Goal: Task Accomplishment & Management: Complete application form

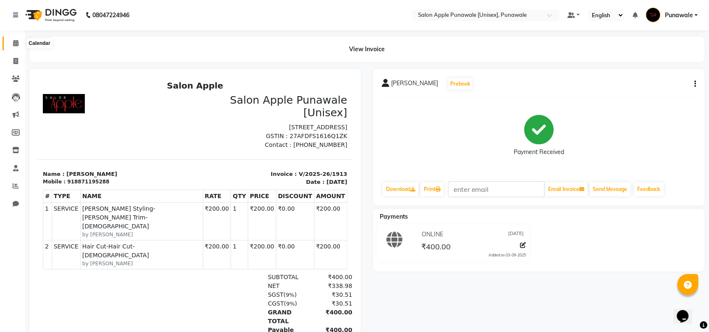
click at [15, 42] on icon at bounding box center [15, 43] width 5 height 6
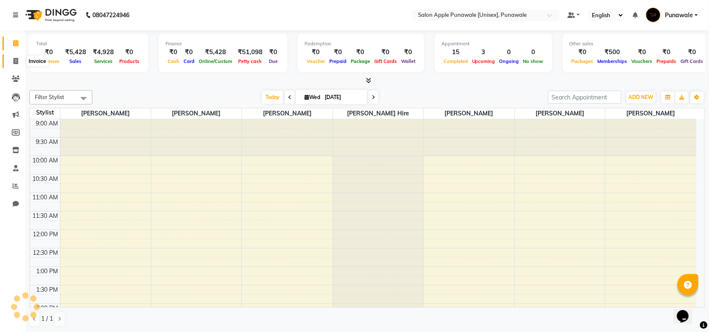
click at [20, 64] on span at bounding box center [15, 62] width 15 height 10
select select "service"
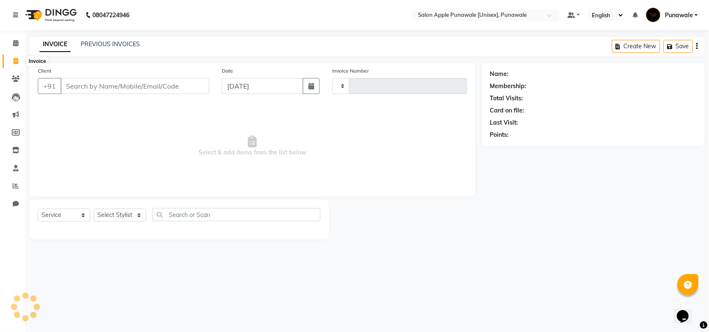
type input "1914"
select select "5421"
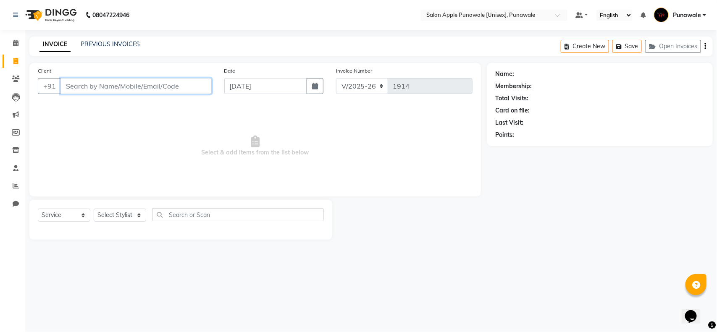
click at [126, 88] on input "Client" at bounding box center [135, 86] width 151 height 16
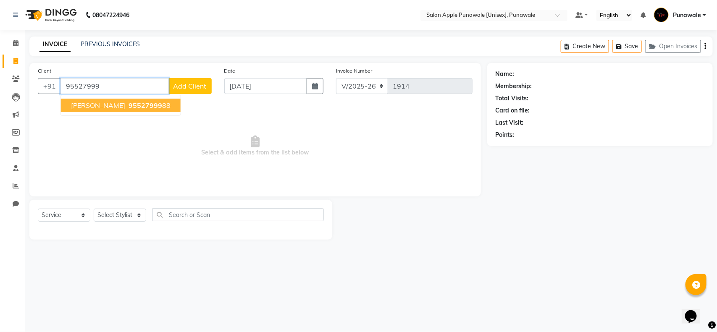
click at [103, 103] on span "[PERSON_NAME]" at bounding box center [98, 105] width 54 height 8
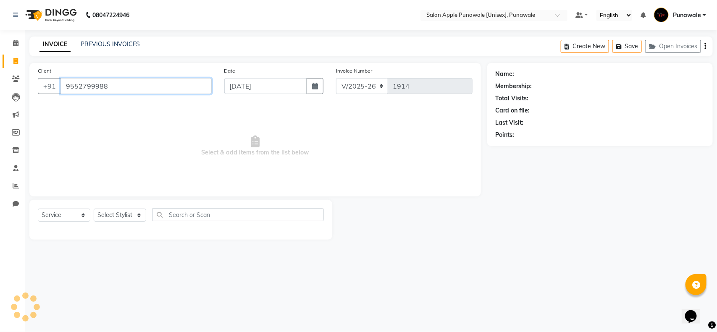
type input "9552799988"
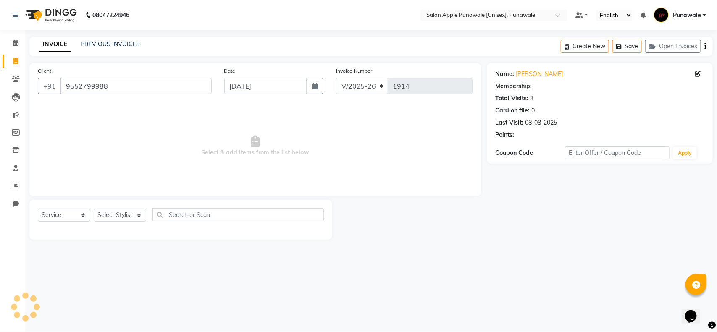
select select "1: Object"
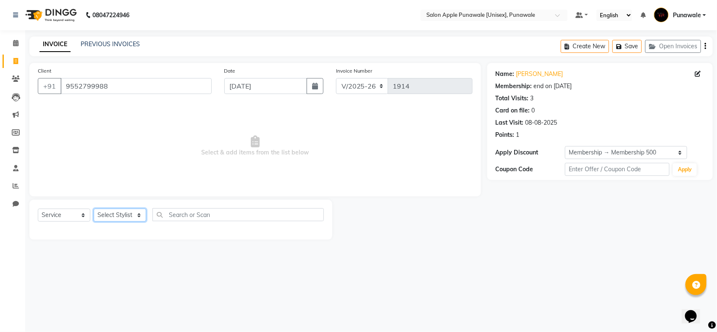
click at [112, 217] on select "Select Stylist [PERSON_NAME] Avi [PERSON_NAME] [PERSON_NAME] [PERSON_NAME] [PER…" at bounding box center [120, 215] width 52 height 13
select select "63297"
click at [94, 209] on select "Select Stylist [PERSON_NAME] Avi [PERSON_NAME] [PERSON_NAME] [PERSON_NAME] [PER…" at bounding box center [120, 215] width 52 height 13
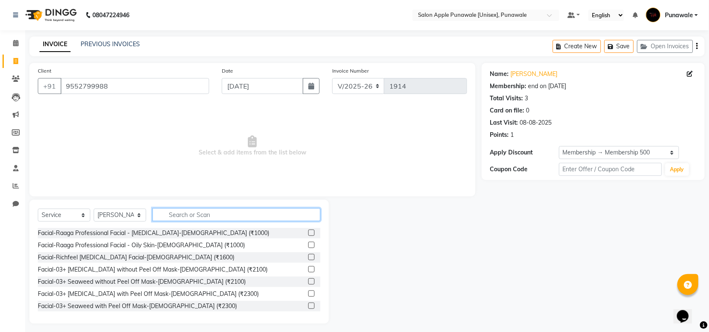
click at [223, 215] on input "text" at bounding box center [236, 214] width 168 height 13
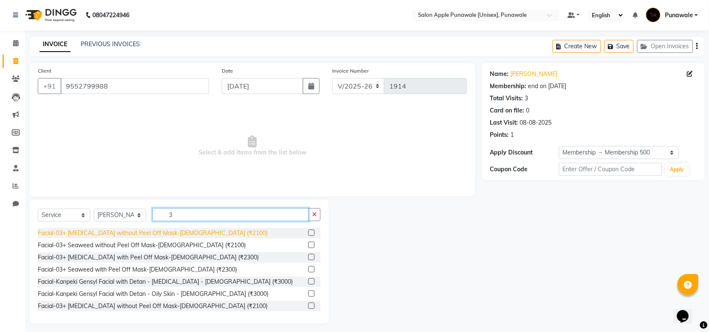
type input "3"
click at [141, 234] on div "Facial-03+ [MEDICAL_DATA] without Peel Off Mask-[DEMOGRAPHIC_DATA] (₹2100)" at bounding box center [153, 233] width 230 height 9
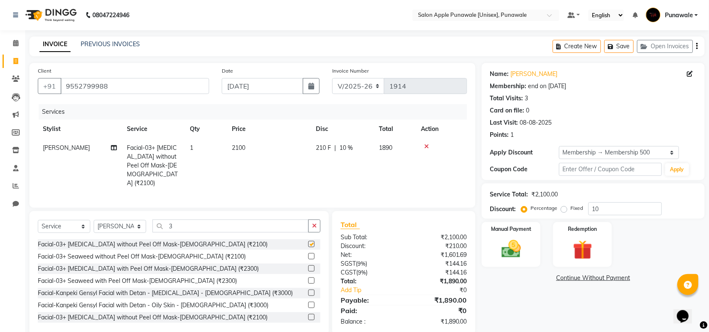
checkbox input "false"
click at [171, 226] on input "3" at bounding box center [230, 226] width 156 height 13
click at [129, 267] on div "Facial-03+ [MEDICAL_DATA] with Peel Off Mask-[DEMOGRAPHIC_DATA] (₹2300)" at bounding box center [148, 269] width 221 height 9
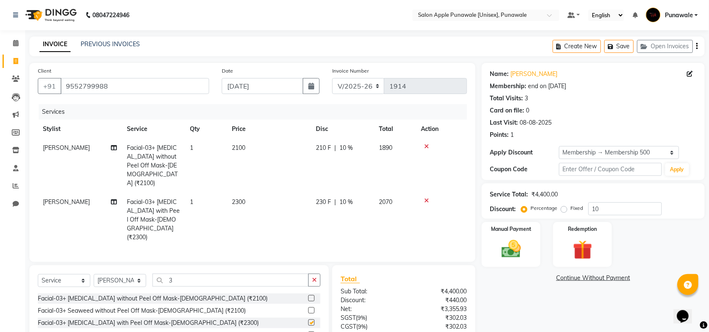
checkbox input "false"
click at [428, 146] on icon at bounding box center [426, 147] width 5 height 6
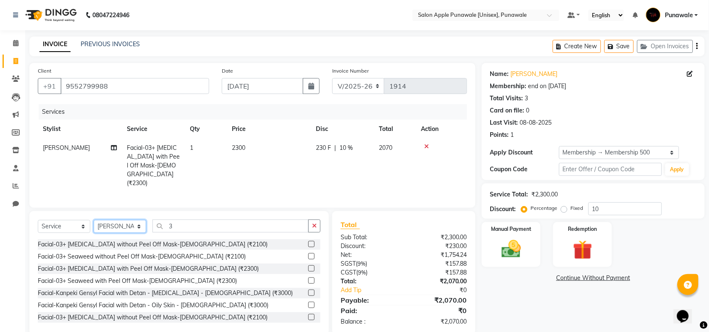
drag, startPoint x: 134, startPoint y: 227, endPoint x: 134, endPoint y: 220, distance: 7.2
click at [134, 227] on select "Select Stylist [PERSON_NAME] Avi [PERSON_NAME] [PERSON_NAME] [PERSON_NAME] [PER…" at bounding box center [120, 226] width 52 height 13
click at [189, 231] on input "3" at bounding box center [230, 226] width 156 height 13
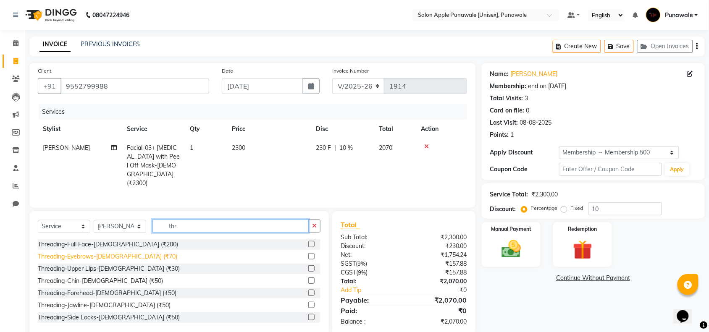
type input "thr"
click at [61, 252] on div "Threading-Eyebrows-[DEMOGRAPHIC_DATA] (₹70)" at bounding box center [107, 256] width 139 height 9
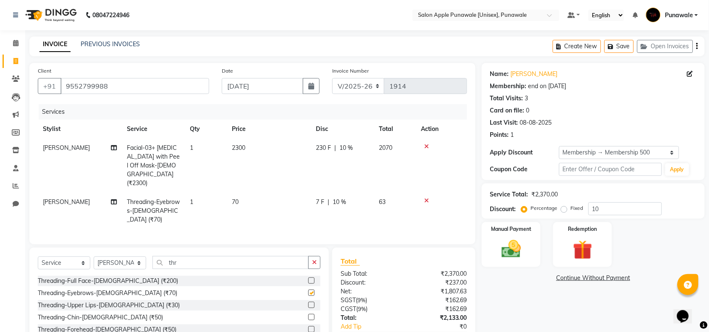
checkbox input "false"
click at [185, 248] on div "Select Service Product Membership Package Voucher Prepaid Gift Card Select Styl…" at bounding box center [178, 310] width 299 height 124
click at [111, 257] on select "Select Stylist [PERSON_NAME] Avi [PERSON_NAME] [PERSON_NAME] [PERSON_NAME] [PER…" at bounding box center [120, 263] width 52 height 13
select select "54408"
click at [94, 257] on select "Select Stylist [PERSON_NAME] Avi [PERSON_NAME] [PERSON_NAME] [PERSON_NAME] [PER…" at bounding box center [120, 263] width 52 height 13
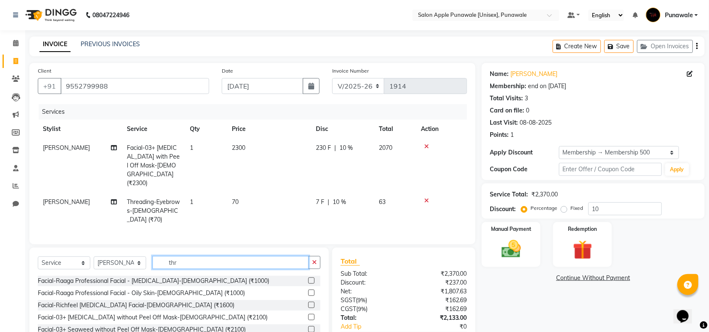
click at [197, 256] on input "thr" at bounding box center [230, 262] width 156 height 13
type input "t"
type input "h"
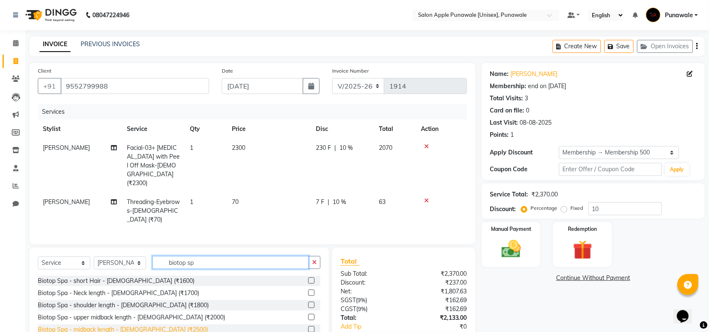
type input "biotop sp"
click at [144, 325] on div "Biotop Spa - midback length - [DEMOGRAPHIC_DATA] (₹2500)" at bounding box center [123, 329] width 170 height 9
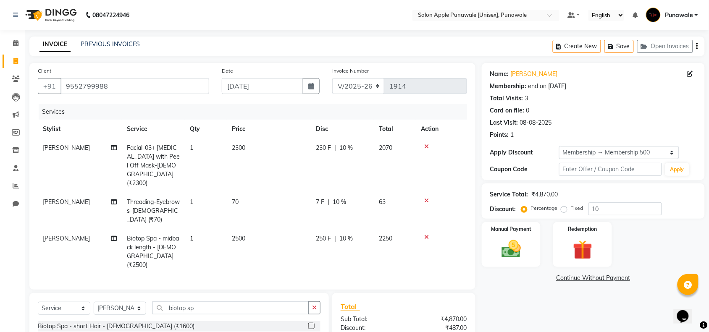
checkbox input "false"
click at [206, 302] on input "biotop sp" at bounding box center [230, 308] width 156 height 13
type input "b"
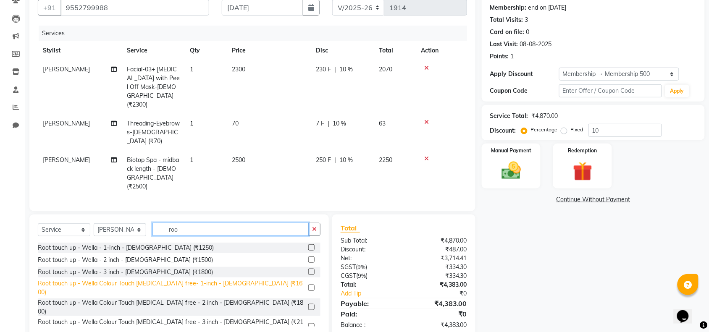
type input "roo"
click at [190, 279] on div "Root touch up - Wella Colour Touch [MEDICAL_DATA] free- 1-inch - [DEMOGRAPHIC_D…" at bounding box center [171, 288] width 267 height 18
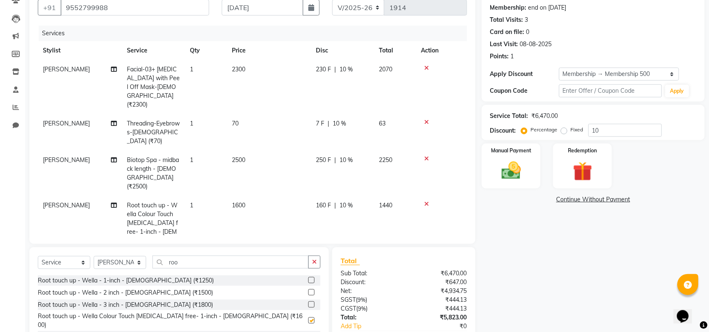
checkbox input "false"
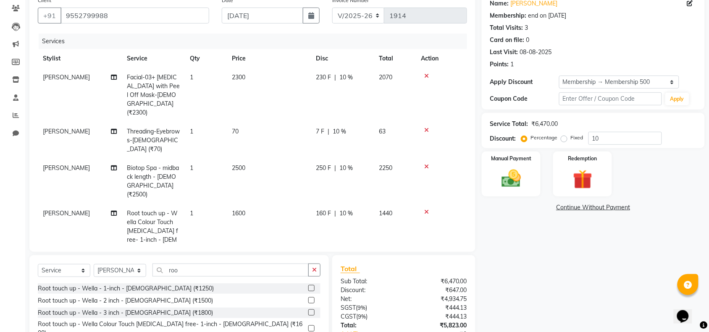
scroll to position [105, 0]
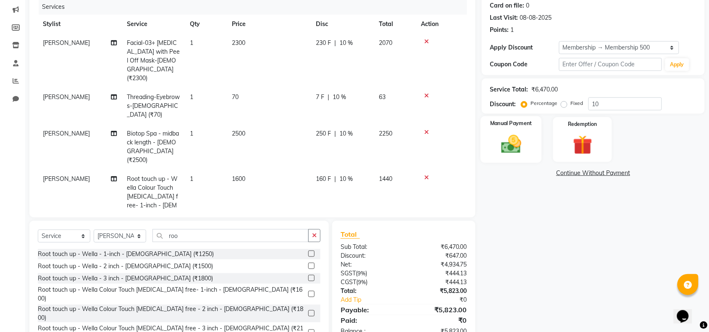
click at [525, 153] on img at bounding box center [511, 144] width 33 height 23
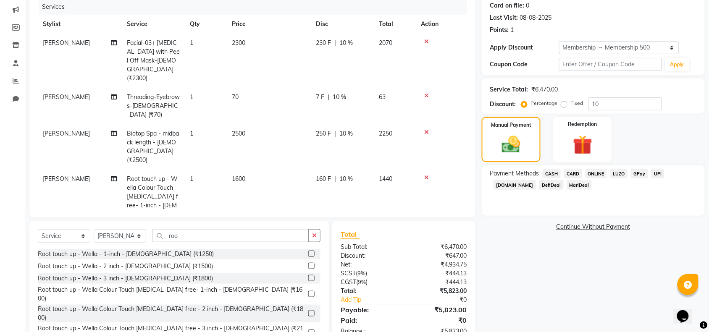
click at [599, 171] on span "ONLINE" at bounding box center [596, 174] width 22 height 10
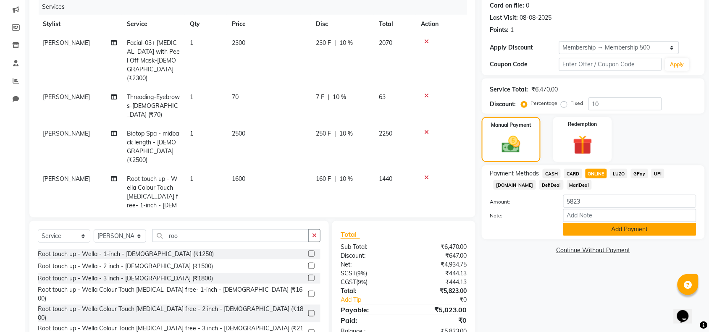
click at [611, 231] on button "Add Payment" at bounding box center [629, 229] width 133 height 13
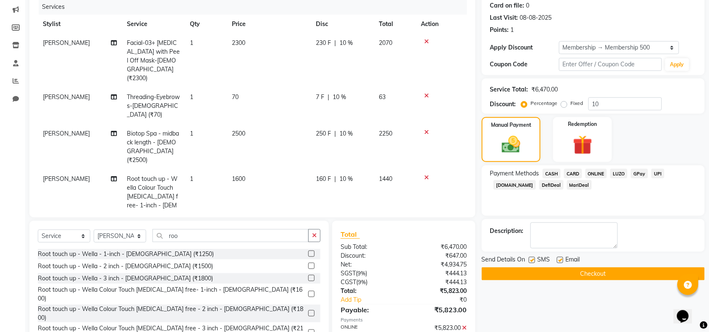
scroll to position [182, 0]
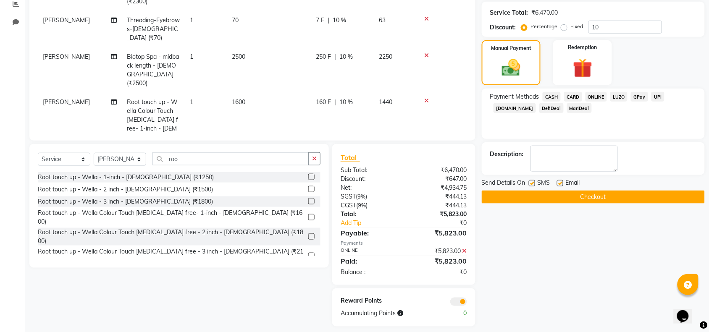
click at [614, 201] on button "Checkout" at bounding box center [593, 197] width 223 height 13
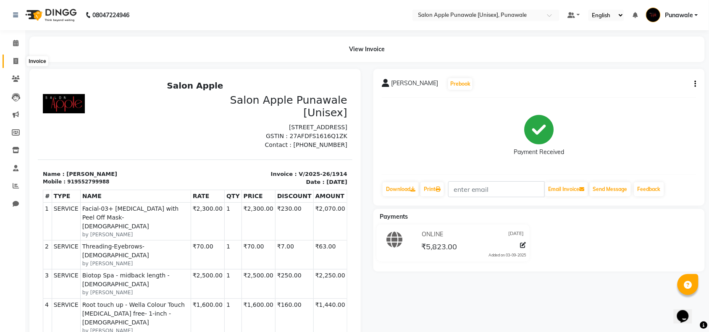
click at [19, 57] on span at bounding box center [15, 62] width 15 height 10
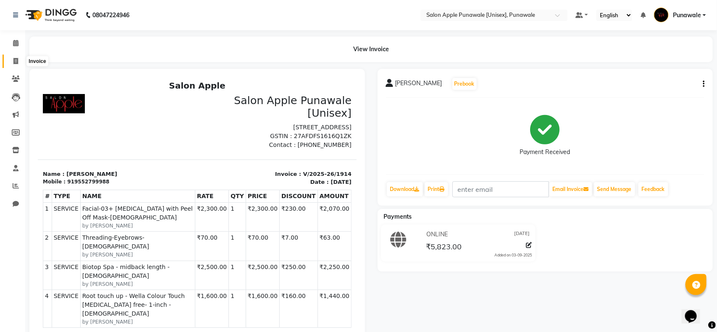
select select "5421"
select select "service"
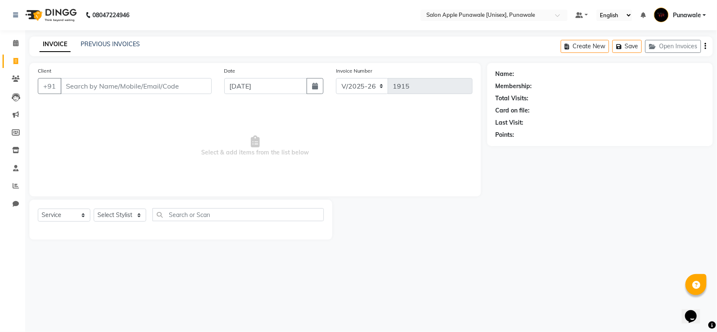
click at [95, 91] on input "Client" at bounding box center [135, 86] width 151 height 16
click at [137, 87] on input "Client" at bounding box center [135, 86] width 151 height 16
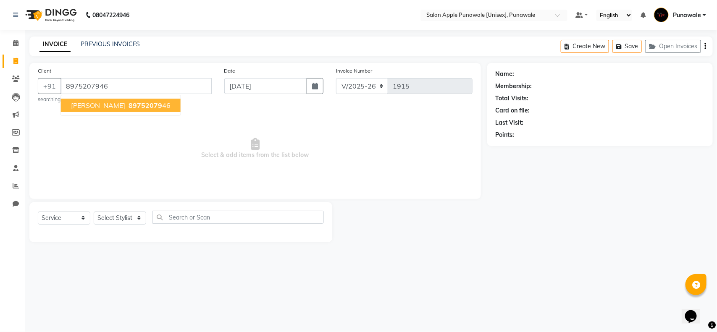
type input "8975207946"
click at [110, 104] on span "[PERSON_NAME]" at bounding box center [98, 105] width 54 height 8
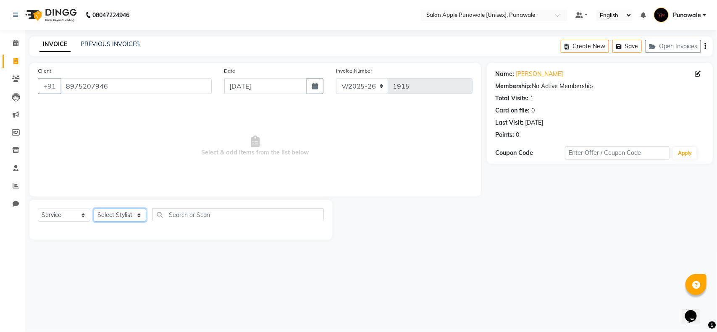
click at [125, 212] on select "Select Stylist [PERSON_NAME] Avi [PERSON_NAME] [PERSON_NAME] [PERSON_NAME] [PER…" at bounding box center [120, 215] width 52 height 13
select select "84102"
click at [94, 209] on select "Select Stylist [PERSON_NAME] Avi [PERSON_NAME] [PERSON_NAME] [PERSON_NAME] [PER…" at bounding box center [120, 215] width 52 height 13
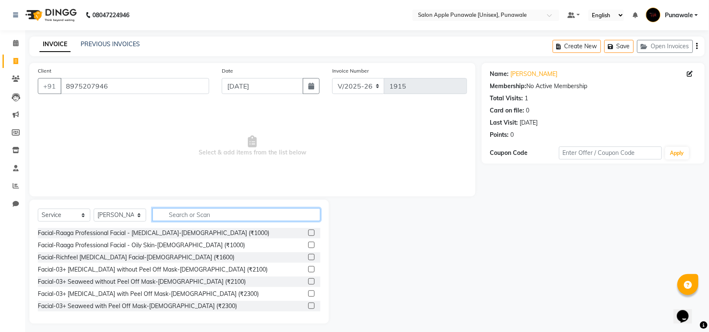
click at [192, 212] on input "text" at bounding box center [236, 214] width 168 height 13
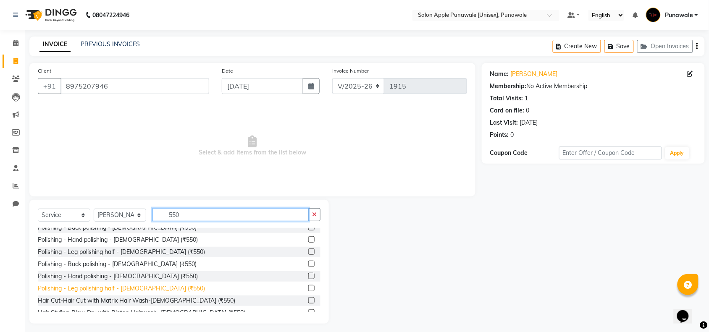
scroll to position [52, 0]
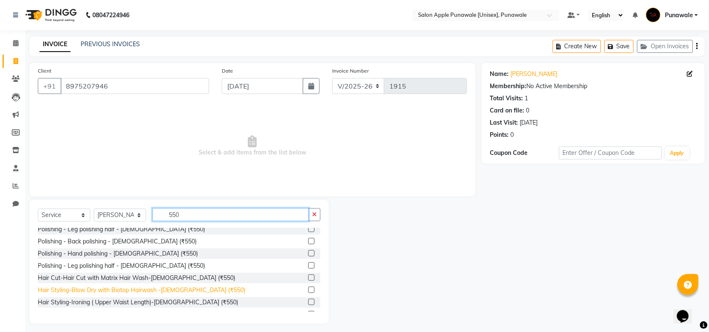
type input "550"
click at [98, 292] on div "Hair Styling-Blow Dry with Biotop Hairwash -[DEMOGRAPHIC_DATA] (₹550)" at bounding box center [141, 290] width 207 height 9
checkbox input "false"
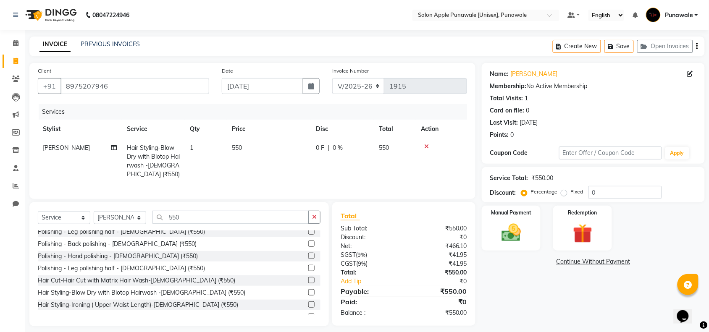
scroll to position [15, 0]
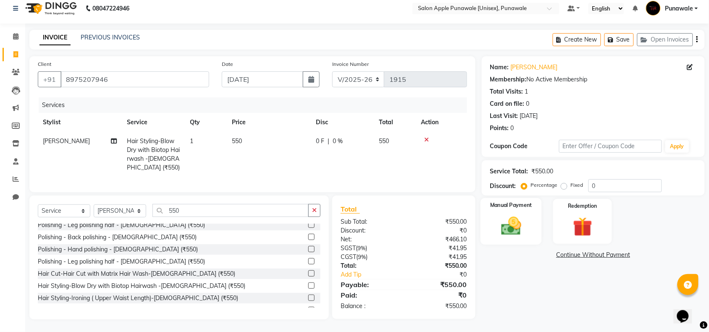
click at [517, 205] on div "Manual Payment" at bounding box center [510, 221] width 61 height 47
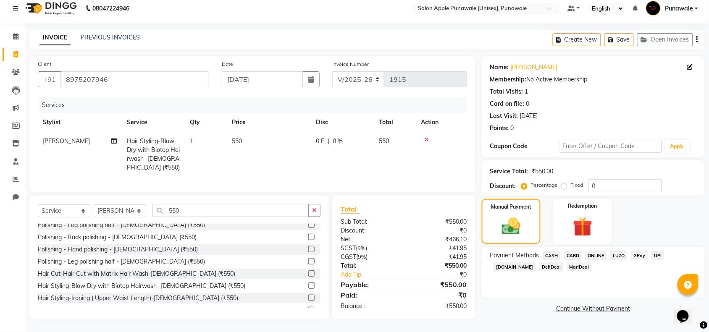
click at [597, 251] on span "ONLINE" at bounding box center [596, 256] width 22 height 10
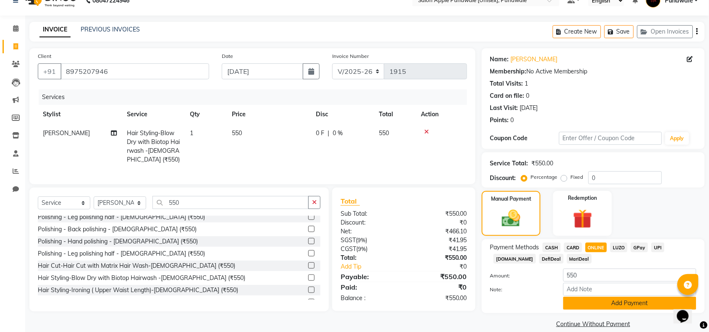
click at [619, 302] on button "Add Payment" at bounding box center [629, 303] width 133 height 13
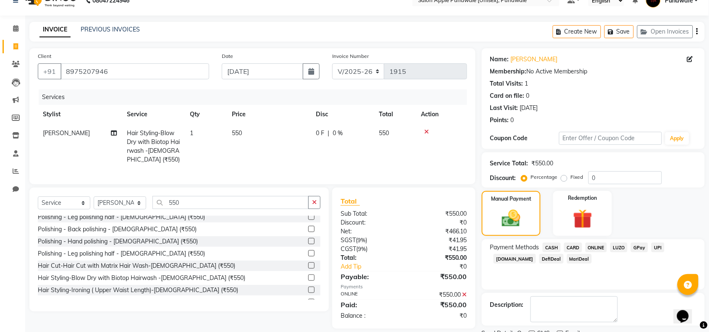
scroll to position [50, 0]
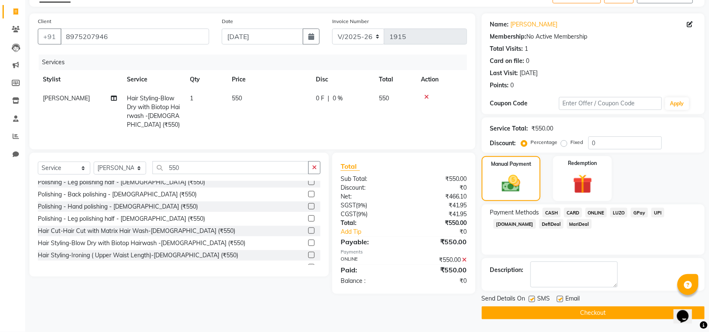
click at [564, 310] on button "Checkout" at bounding box center [593, 313] width 223 height 13
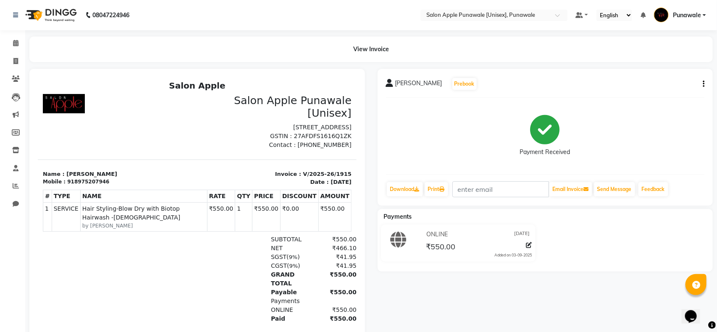
select select "5421"
select select "service"
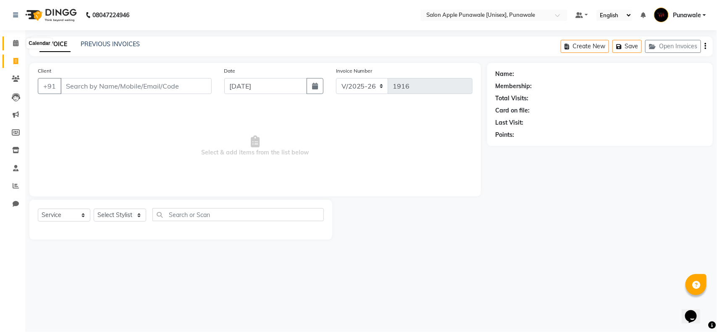
click at [10, 40] on span at bounding box center [15, 44] width 15 height 10
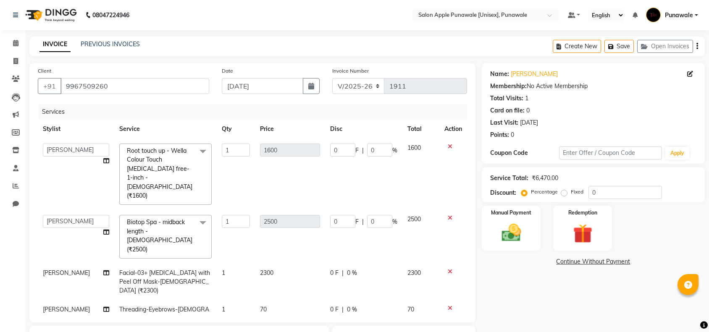
select select "5421"
select select "54408"
select select "service"
select select "63297"
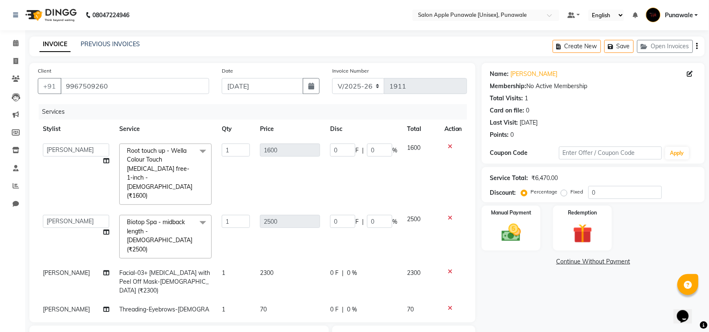
click at [505, 307] on div "Name: [PERSON_NAME] Membership: No Active Membership Total Visits: 1 Card on fi…" at bounding box center [596, 256] width 229 height 387
click at [138, 85] on input "9967509260" at bounding box center [134, 86] width 149 height 16
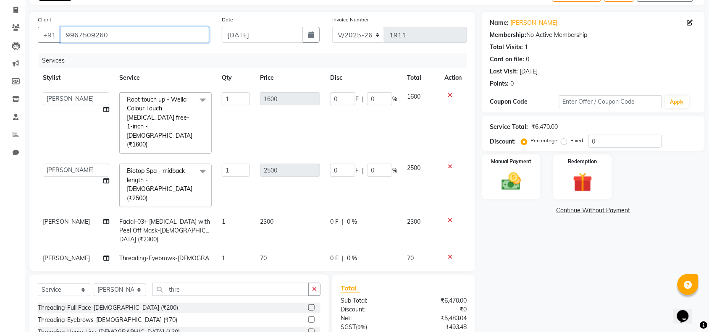
scroll to position [52, 0]
